Goal: Navigation & Orientation: Find specific page/section

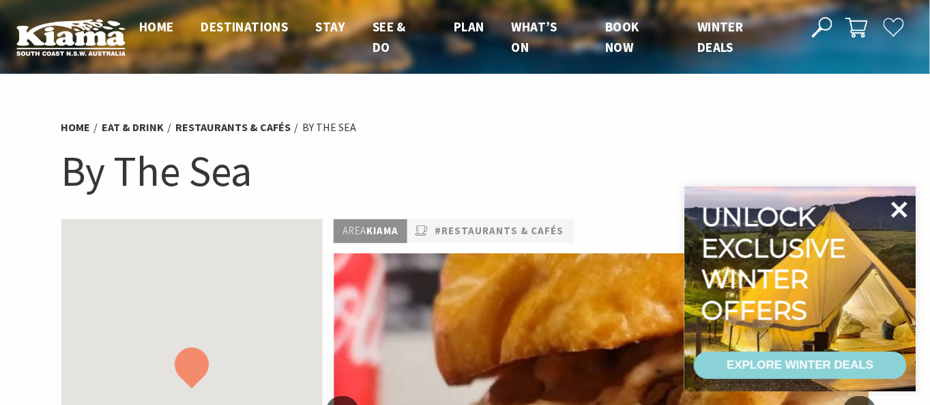
click at [892, 204] on icon at bounding box center [900, 209] width 16 height 16
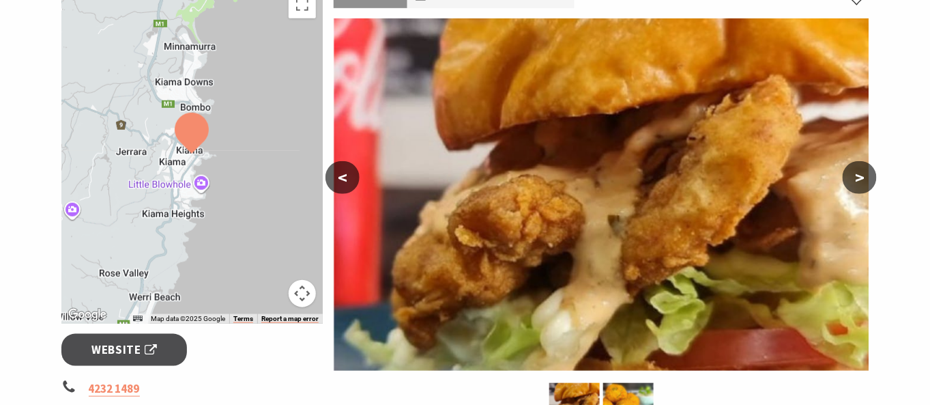
scroll to position [151, 0]
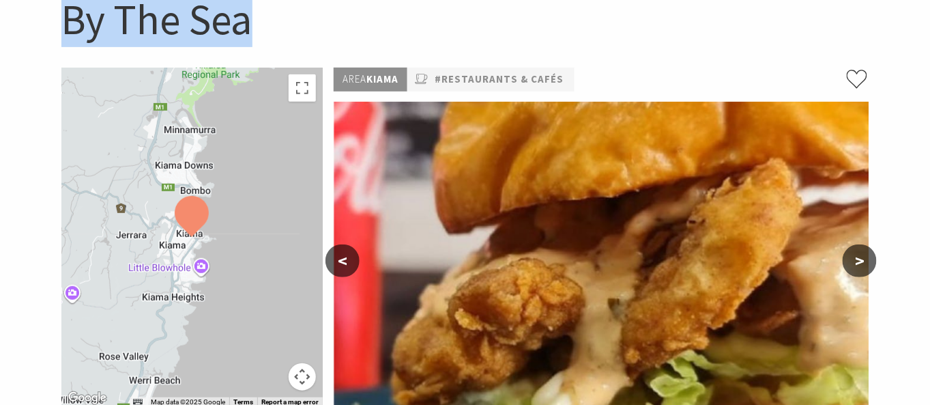
drag, startPoint x: 247, startPoint y: 21, endPoint x: 70, endPoint y: 24, distance: 177.4
click at [70, 24] on h1 "By The Sea" at bounding box center [465, 19] width 808 height 55
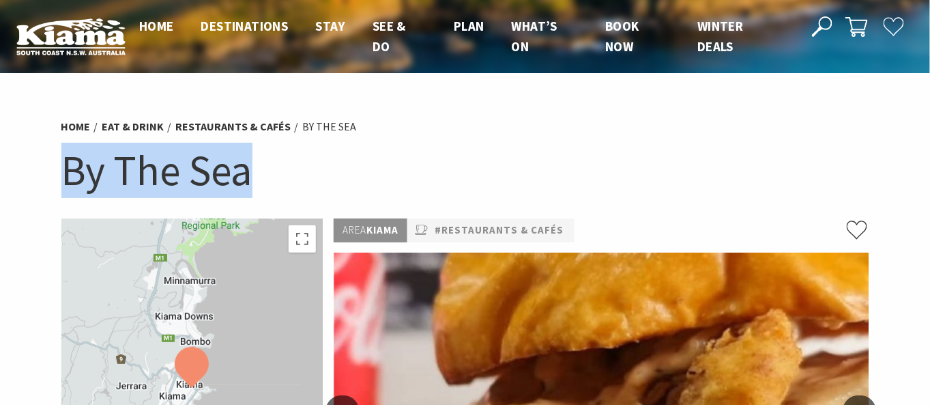
scroll to position [0, 0]
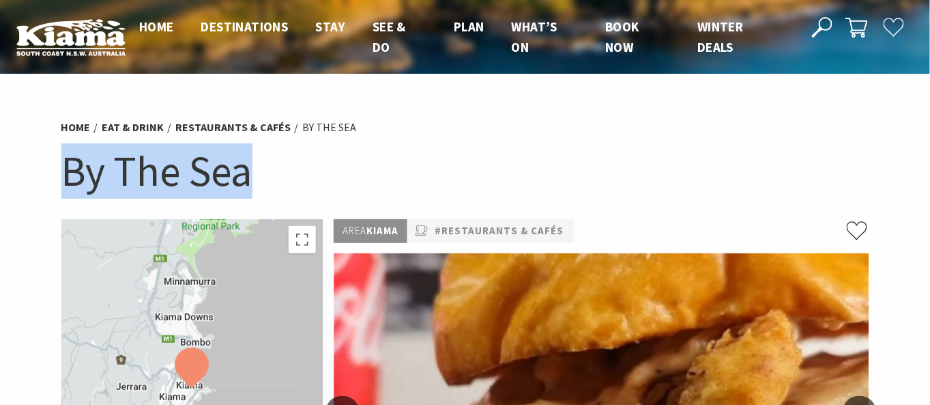
copy h1 "By The Sea"
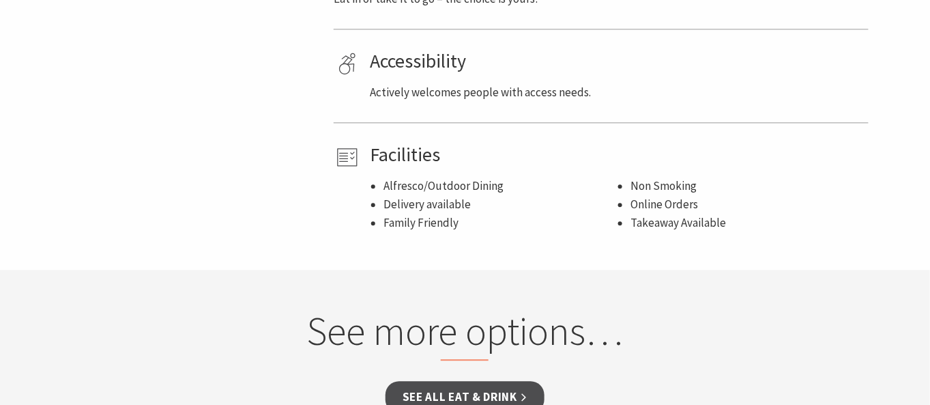
scroll to position [758, 0]
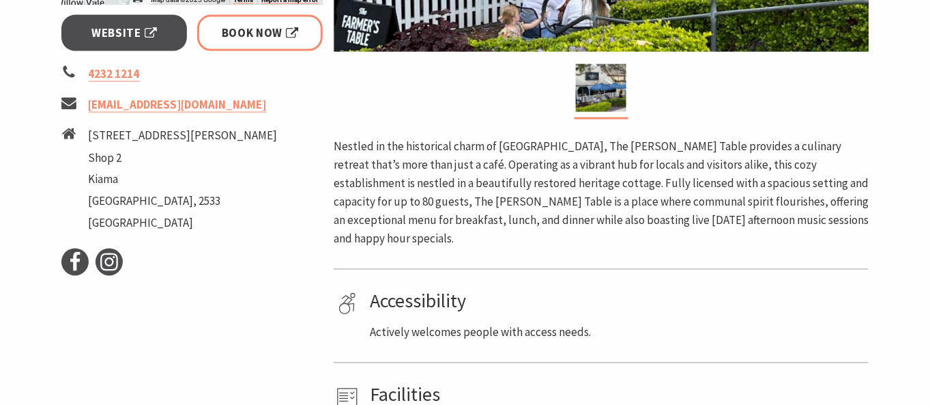
scroll to position [530, 0]
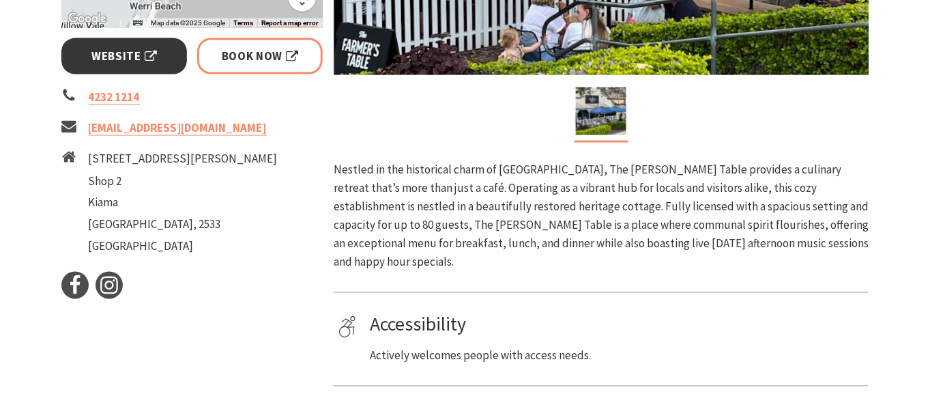
click at [126, 49] on span "Website" at bounding box center [123, 56] width 65 height 18
